Goal: Contribute content

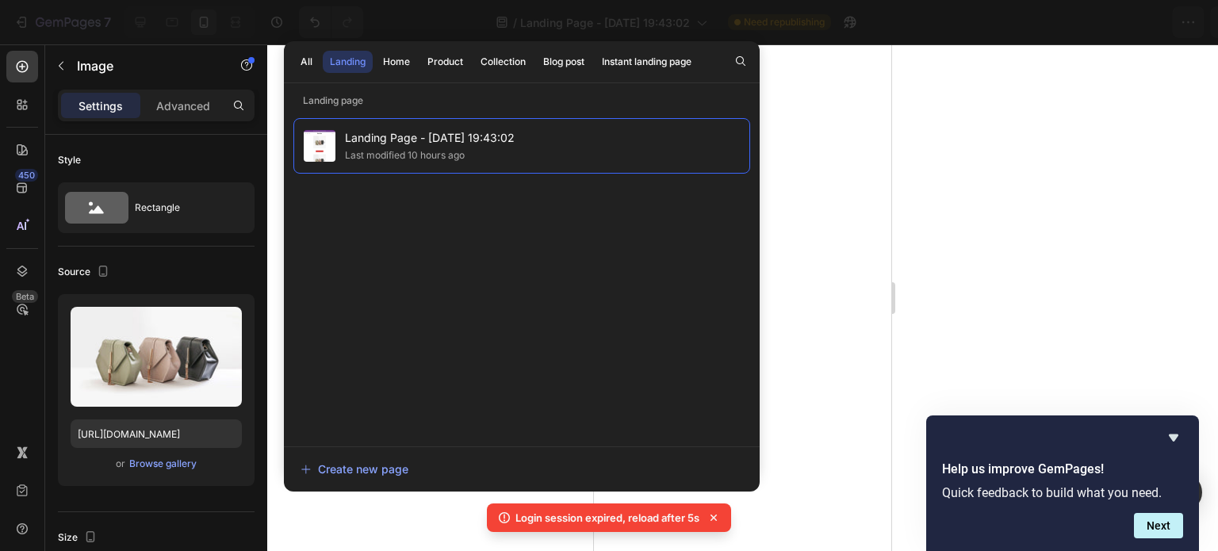
click at [981, 181] on div at bounding box center [742, 297] width 951 height 507
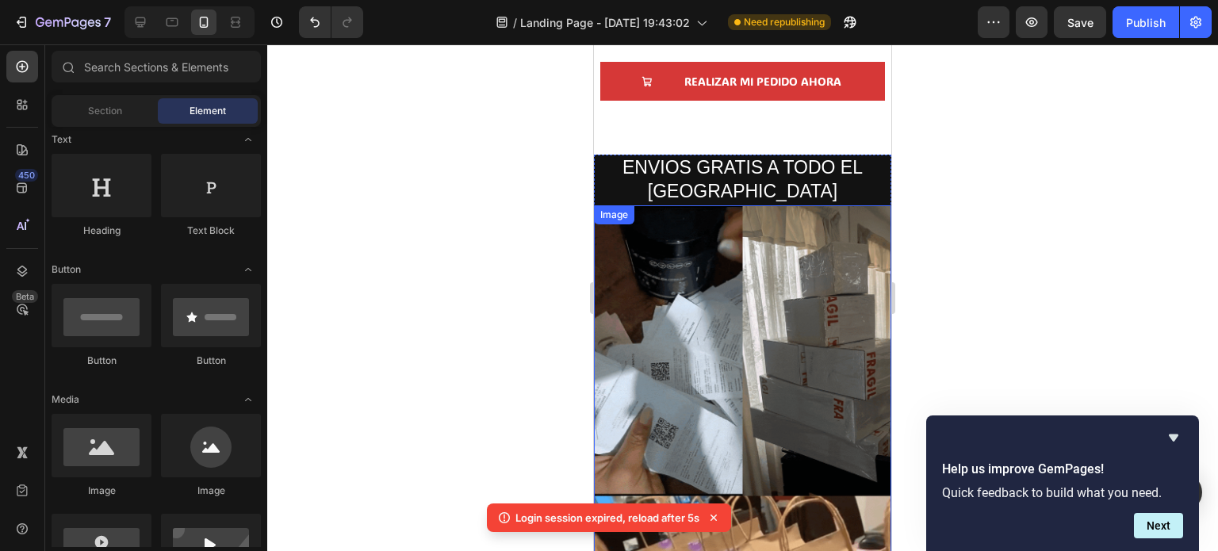
click at [710, 279] on img at bounding box center [742, 469] width 297 height 529
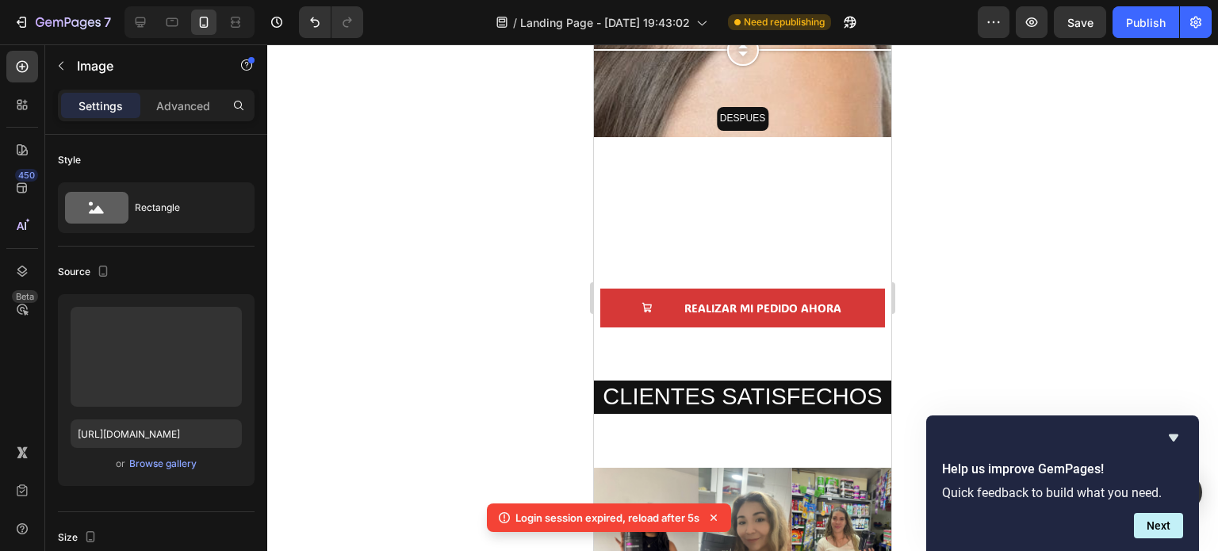
scroll to position [2744, 0]
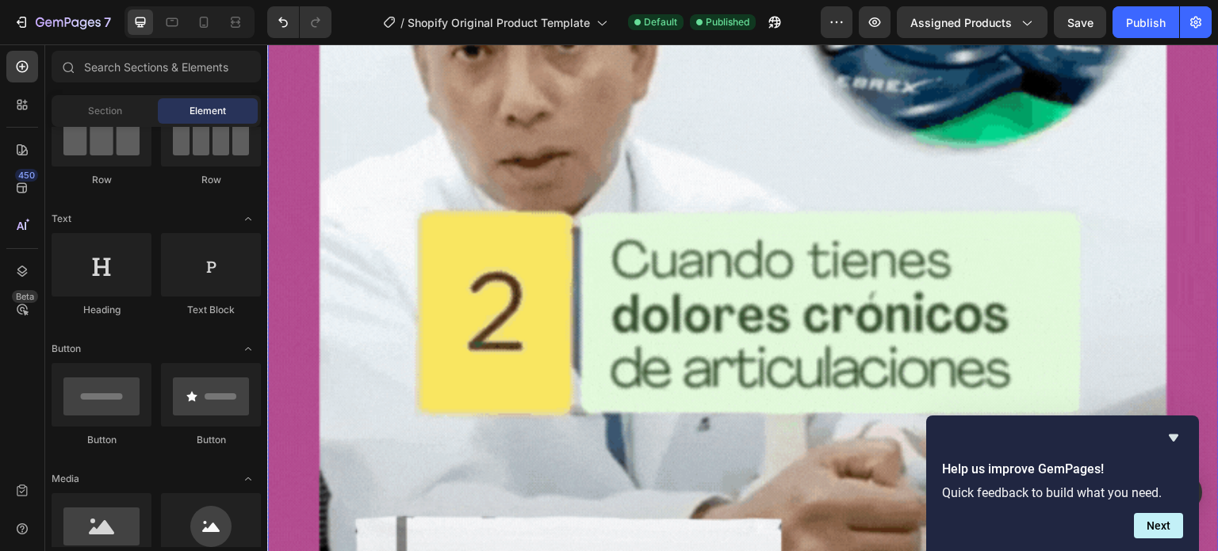
scroll to position [2854, 0]
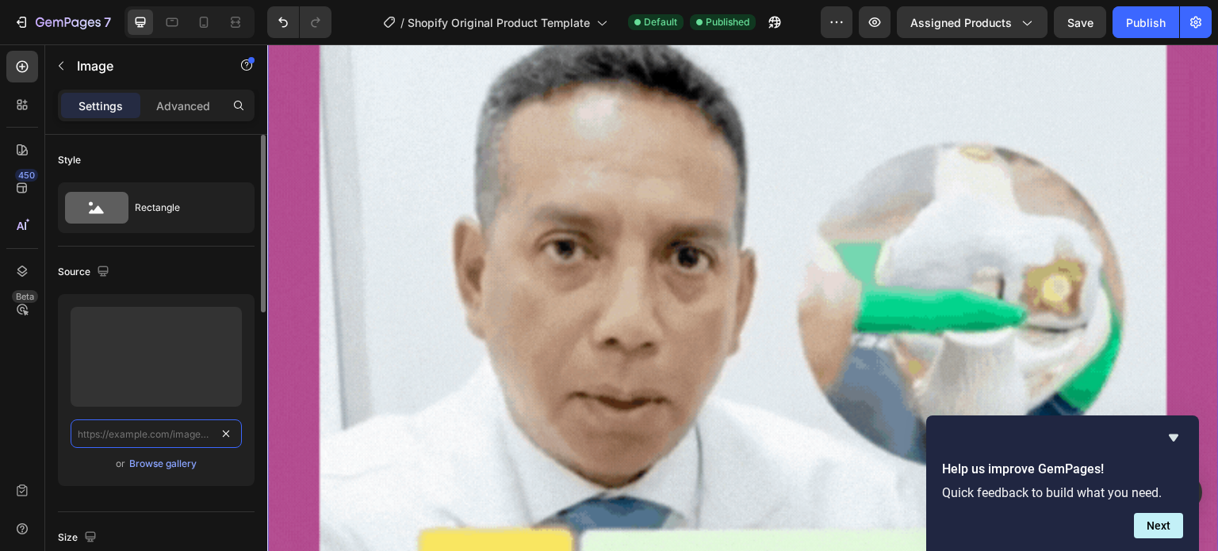
scroll to position [0, 0]
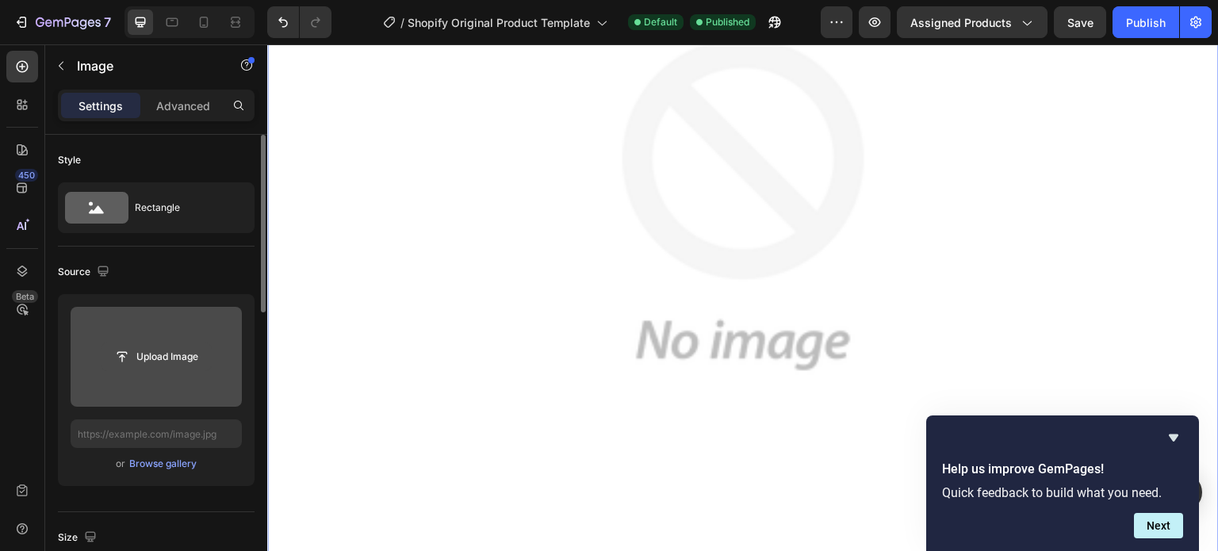
click at [123, 351] on input "file" at bounding box center [155, 356] width 109 height 27
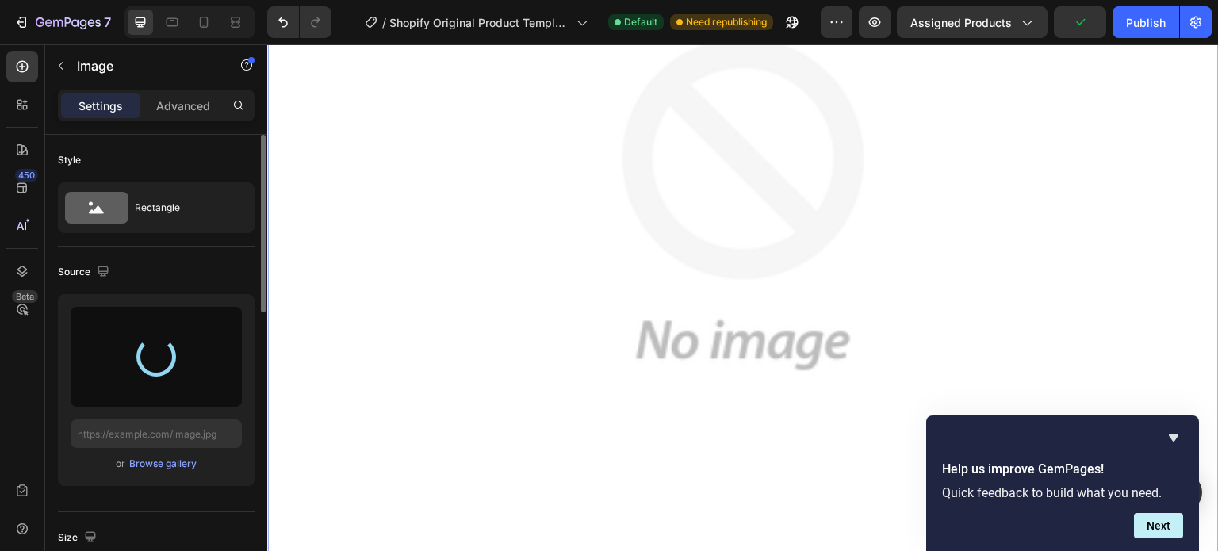
type input "https://cdn.shopify.com/s/files/1/0760/1445/2965/files/gempages_575356465494098…"
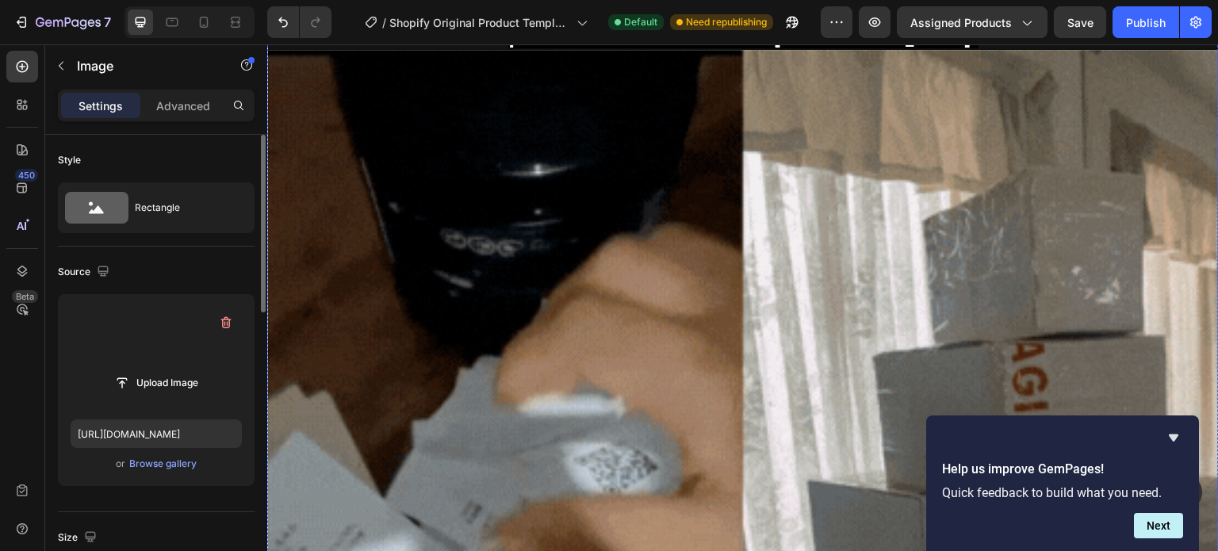
scroll to position [12605, 0]
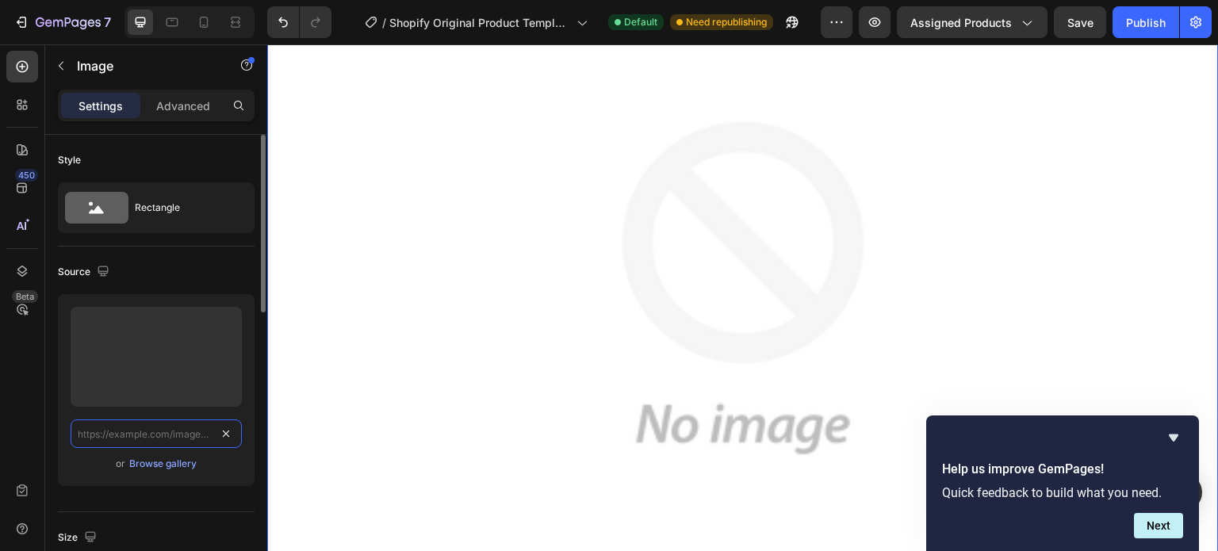
scroll to position [0, 0]
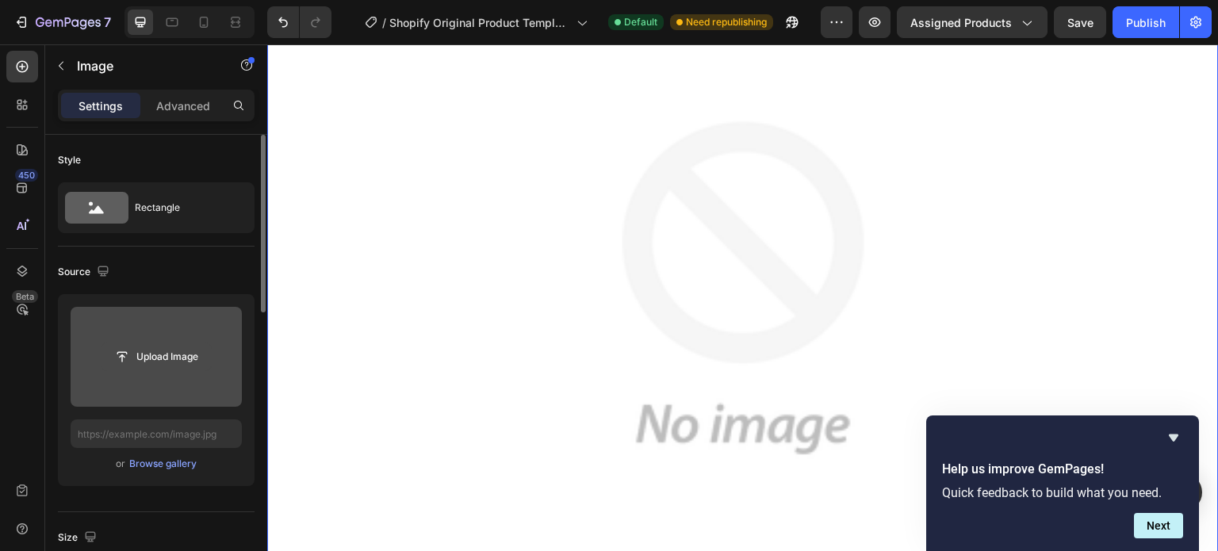
click at [163, 363] on input "file" at bounding box center [155, 356] width 109 height 27
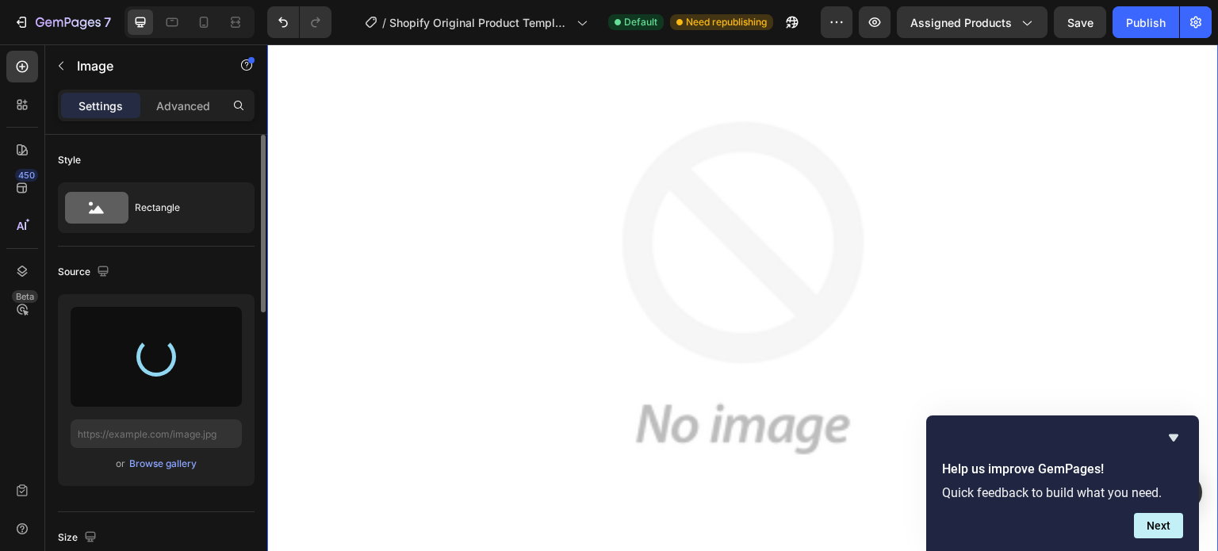
type input "https://cdn.shopify.com/s/files/1/0760/1445/2965/files/gempages_575356465494098…"
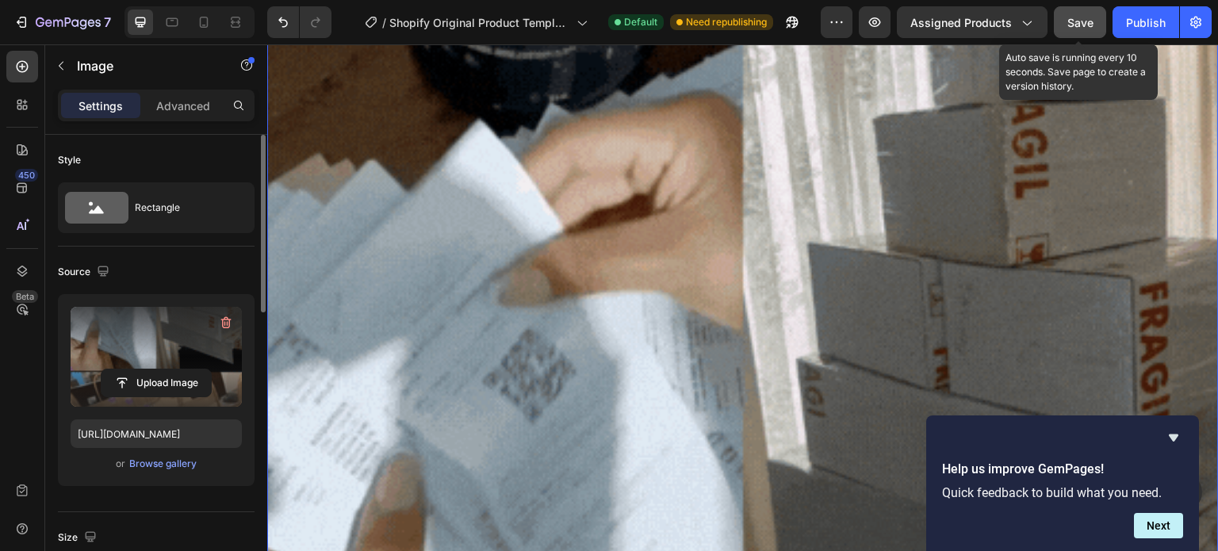
click at [1073, 21] on span "Save" at bounding box center [1080, 22] width 26 height 13
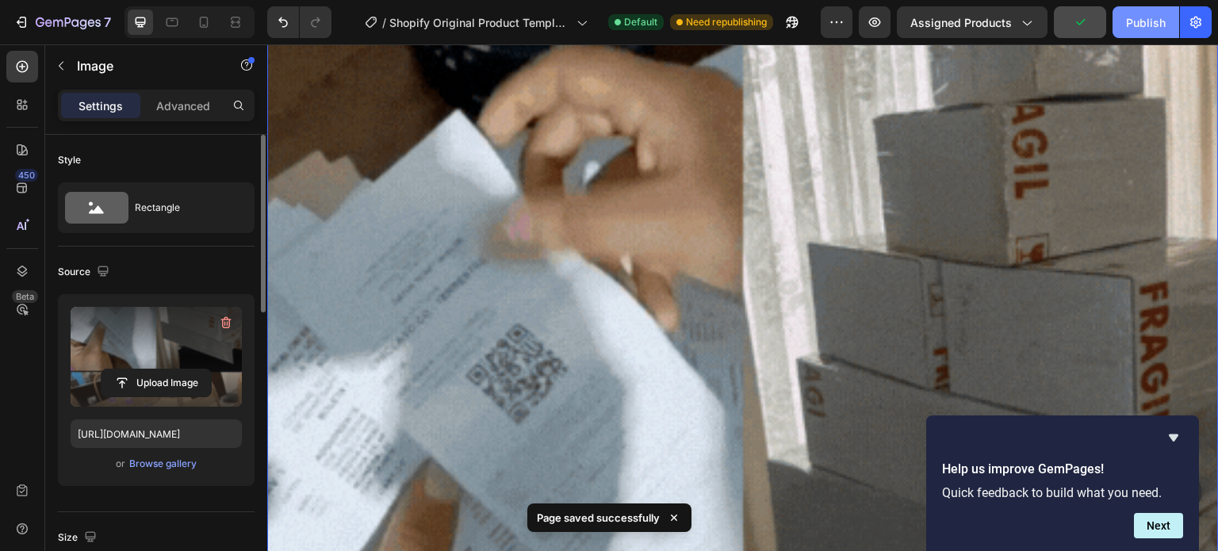
click at [1132, 21] on div "Publish" at bounding box center [1146, 22] width 40 height 17
